Goal: Task Accomplishment & Management: Complete application form

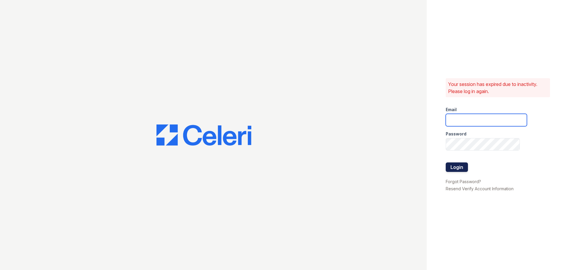
type input "[EMAIL_ADDRESS][DOMAIN_NAME]"
click at [463, 165] on button "Login" at bounding box center [457, 167] width 22 height 9
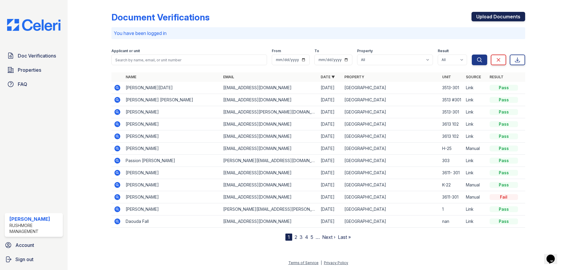
click at [495, 13] on link "Upload Documents" at bounding box center [499, 16] width 54 height 9
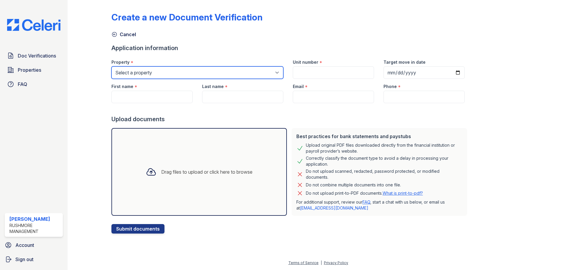
click at [167, 71] on select "Select a property Hickory Hill Stone Hill Apartments" at bounding box center [197, 72] width 172 height 12
select select "620"
click at [111, 66] on select "Select a property Hickory Hill Stone Hill Apartments" at bounding box center [197, 72] width 172 height 12
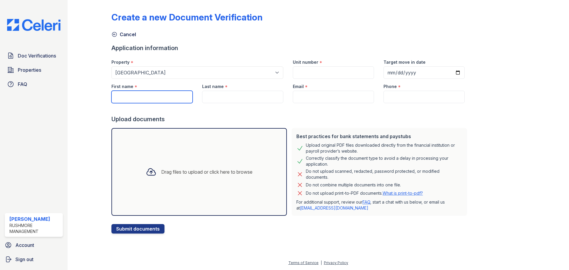
click at [158, 94] on input "First name" at bounding box center [151, 97] width 81 height 12
paste input "Orlando Maurice Caulk"
drag, startPoint x: 134, startPoint y: 97, endPoint x: 163, endPoint y: 98, distance: 29.1
click at [167, 101] on input "Orlando Maurice Caulk" at bounding box center [151, 97] width 81 height 12
click at [161, 95] on input "Orlando Maurice Caulk" at bounding box center [151, 97] width 81 height 12
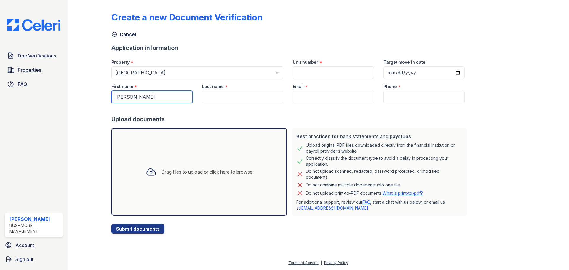
click at [161, 98] on input "Orlando Maurice Caulk" at bounding box center [151, 97] width 81 height 12
type input "Orlando Maurice"
click at [215, 99] on input "Last name" at bounding box center [242, 97] width 81 height 12
paste input "Caulk"
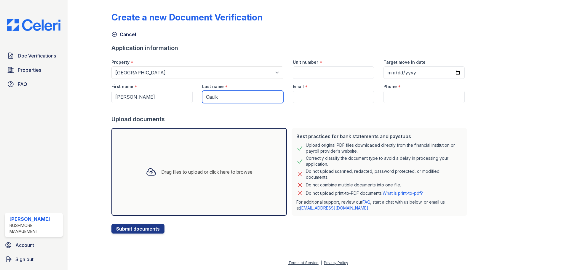
type input "Caulk"
click at [145, 96] on input "Orlando Maurice" at bounding box center [151, 97] width 81 height 12
type input "Orlando"
click at [299, 79] on input "Unit number" at bounding box center [333, 72] width 81 height 12
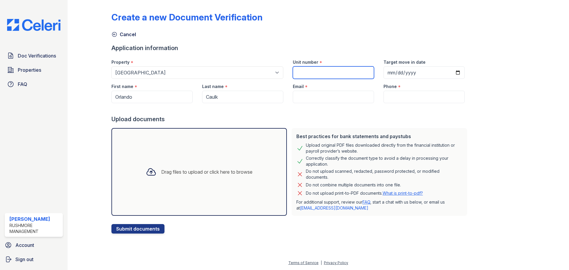
type input "R"
type input "E-16"
click at [451, 70] on input "Target move in date" at bounding box center [424, 72] width 81 height 12
type input "2025-10-14"
click at [403, 95] on input "Phone" at bounding box center [424, 97] width 81 height 12
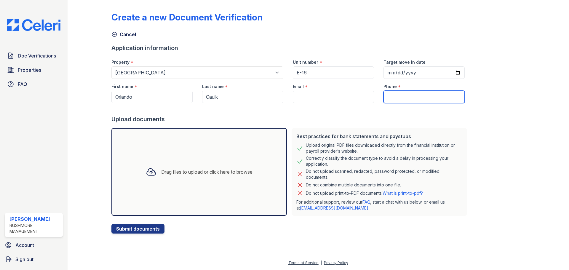
paste input "(484) 493-8018"
type input "(484) 493-8018"
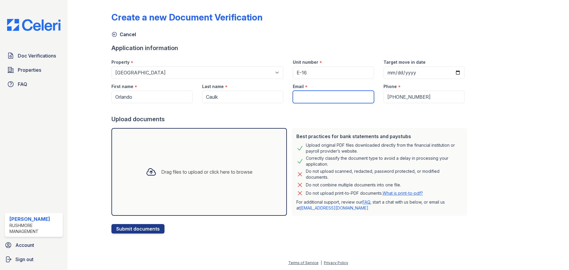
click at [313, 92] on input "Email" at bounding box center [333, 97] width 81 height 12
paste input "ocaulk73@gmail.com"
type input "ocaulk73@gmail.com"
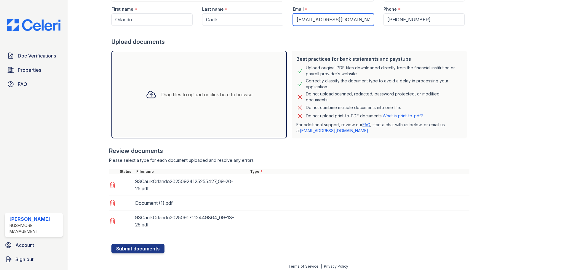
scroll to position [81, 0]
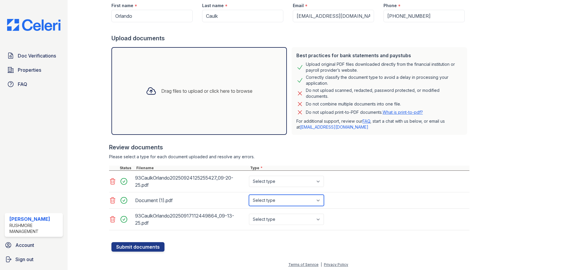
click at [284, 202] on select "Select type Paystub Bank Statement Offer Letter Tax Documents Benefit Award Let…" at bounding box center [286, 200] width 75 height 11
select select "bank_statement"
click at [249, 195] on select "Select type Paystub Bank Statement Offer Letter Tax Documents Benefit Award Let…" at bounding box center [286, 200] width 75 height 11
click at [270, 181] on select "Select type Paystub Bank Statement Offer Letter Tax Documents Benefit Award Let…" at bounding box center [286, 181] width 75 height 11
select select "paystub"
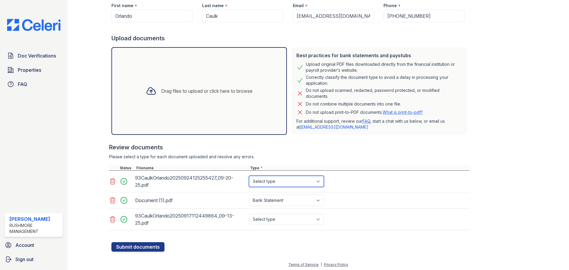
click at [249, 176] on select "Select type Paystub Bank Statement Offer Letter Tax Documents Benefit Award Let…" at bounding box center [286, 181] width 75 height 11
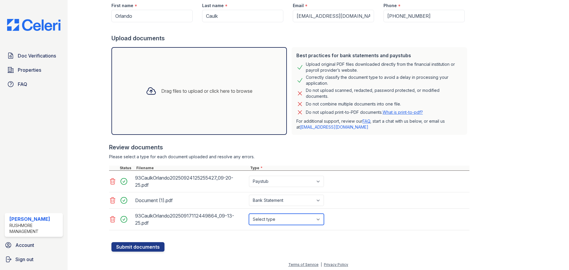
click at [269, 222] on select "Select type Paystub Bank Statement Offer Letter Tax Documents Benefit Award Let…" at bounding box center [286, 219] width 75 height 11
select select "paystub"
click at [249, 214] on select "Select type Paystub Bank Statement Offer Letter Tax Documents Benefit Award Let…" at bounding box center [286, 219] width 75 height 11
click at [157, 247] on button "Submit documents" at bounding box center [137, 246] width 53 height 9
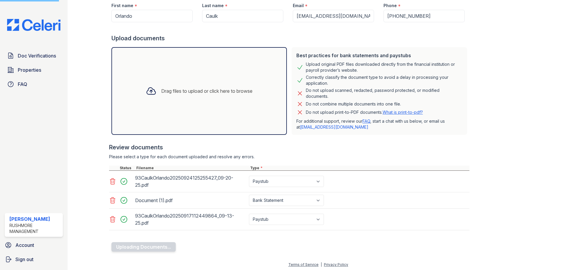
scroll to position [0, 0]
